Goal: Information Seeking & Learning: Learn about a topic

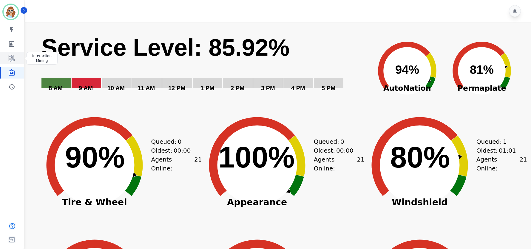
click at [11, 57] on icon "Sidebar" at bounding box center [12, 58] width 6 height 7
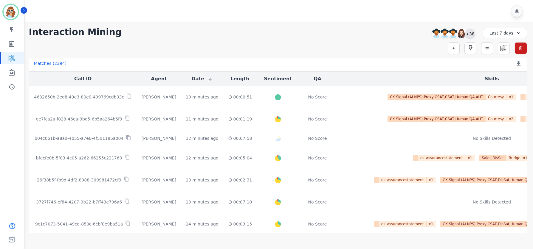
click at [469, 34] on div "+38" at bounding box center [470, 34] width 10 height 10
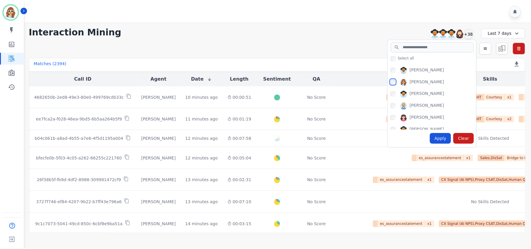
scroll to position [358, 0]
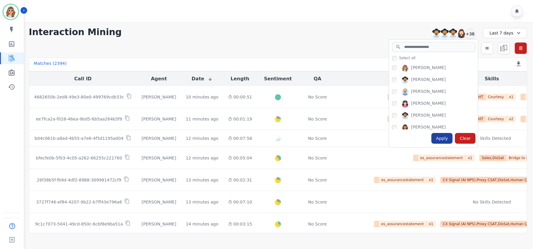
click at [445, 139] on div "Apply" at bounding box center [441, 138] width 21 height 11
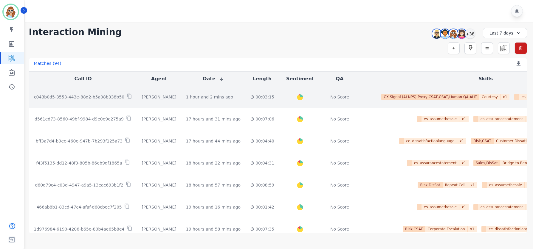
click at [86, 98] on p "c043b0d5-3553-443e-88d2-b5a08b338b50" at bounding box center [79, 97] width 90 height 6
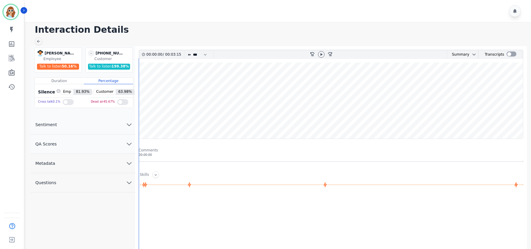
click at [129, 165] on icon "chevron down" at bounding box center [129, 164] width 4 height 2
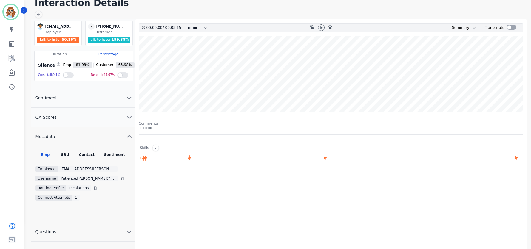
scroll to position [40, 0]
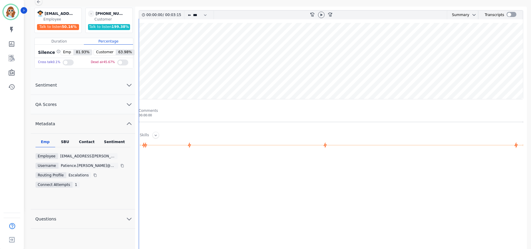
click at [66, 140] on div "SBU" at bounding box center [65, 144] width 20 height 8
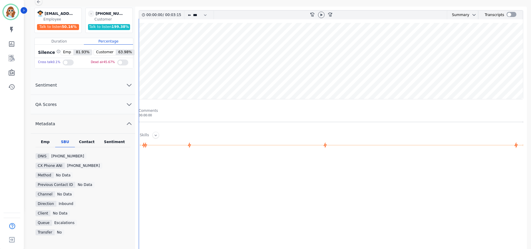
click at [84, 141] on div "Contact" at bounding box center [87, 144] width 24 height 8
click at [64, 141] on div "SBU" at bounding box center [65, 144] width 20 height 8
